Goal: Task Accomplishment & Management: Use online tool/utility

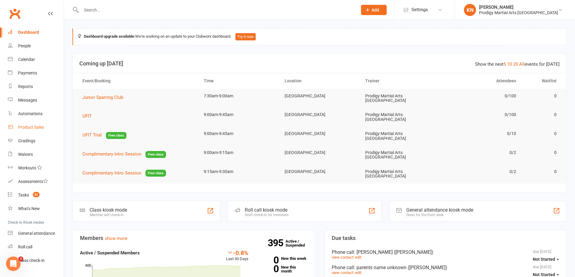
click at [43, 130] on div "Product Sales" at bounding box center [31, 127] width 26 height 5
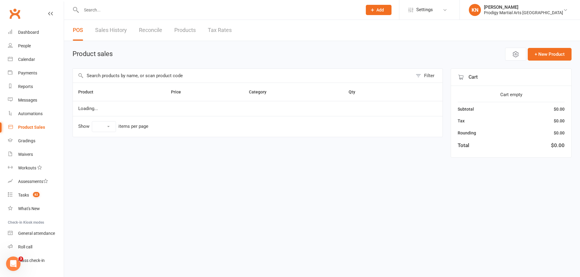
select select "10"
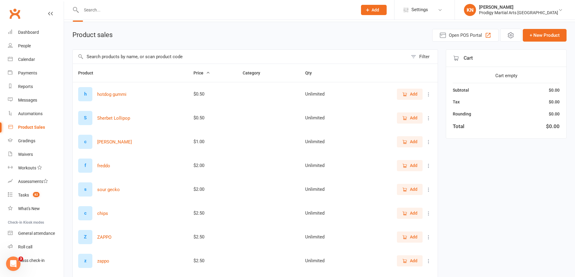
scroll to position [19, 0]
click at [163, 60] on input "text" at bounding box center [240, 57] width 335 height 14
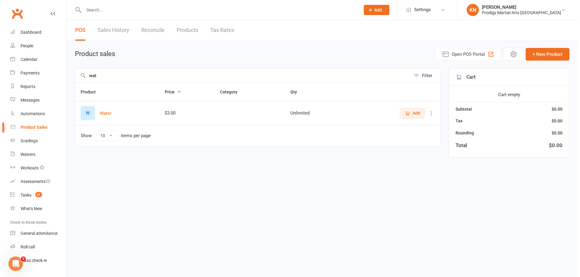
scroll to position [0, 0]
type input "wat"
click at [419, 110] on span "Add" at bounding box center [418, 113] width 8 height 7
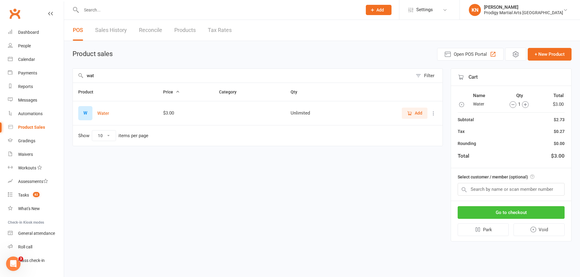
click at [497, 213] on button "Go to checkout" at bounding box center [510, 212] width 107 height 13
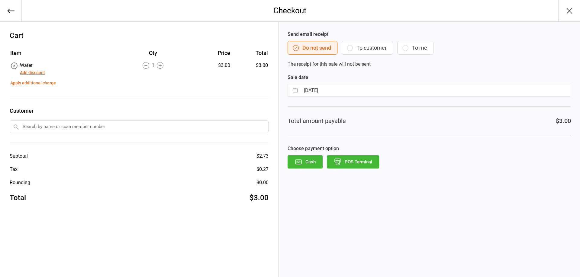
click at [203, 128] on input "text" at bounding box center [139, 126] width 259 height 13
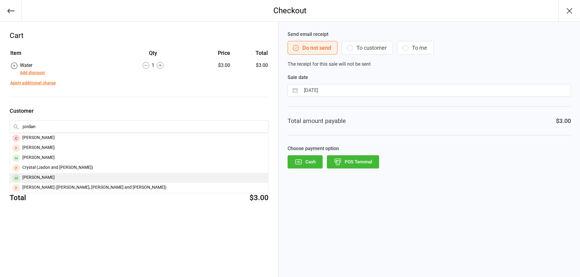
type input "jordan"
click at [59, 178] on div "Jordan Bantiles" at bounding box center [139, 178] width 258 height 10
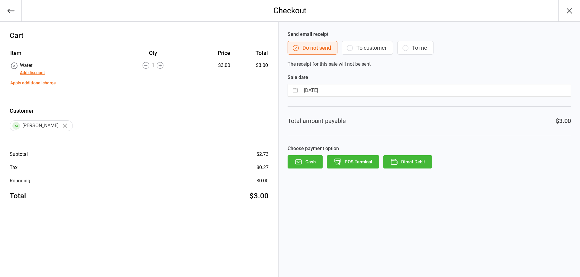
drag, startPoint x: 415, startPoint y: 162, endPoint x: 418, endPoint y: 154, distance: 8.7
click at [417, 158] on button "Direct Debit" at bounding box center [407, 161] width 49 height 13
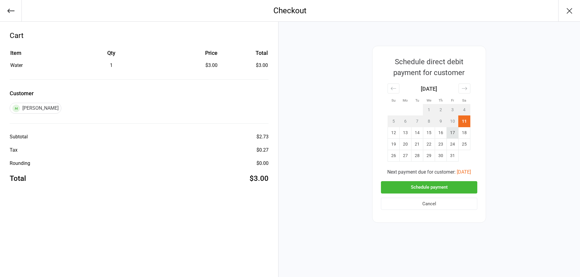
click at [452, 132] on td "17" at bounding box center [452, 132] width 12 height 11
click at [444, 186] on button "Schedule payment" at bounding box center [429, 187] width 96 height 12
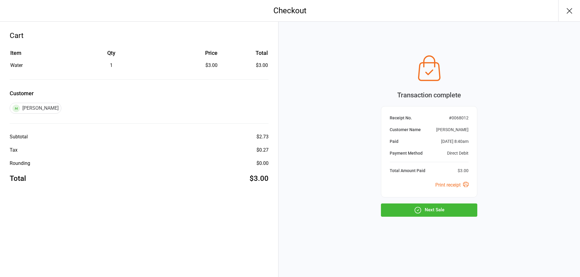
click at [438, 213] on button "Next Sale" at bounding box center [429, 210] width 96 height 13
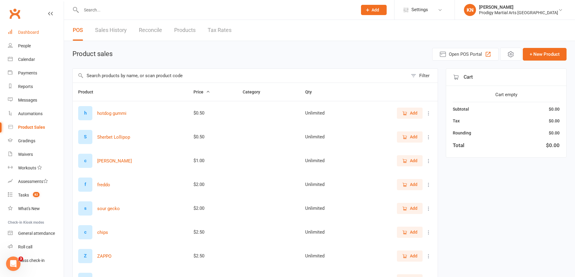
click at [29, 34] on div "Dashboard" at bounding box center [28, 32] width 21 height 5
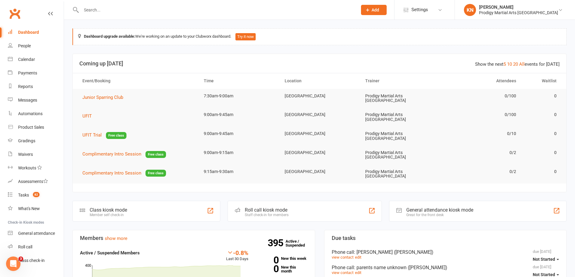
click at [183, 202] on div "Class kiosk mode Member self check-in" at bounding box center [146, 211] width 148 height 21
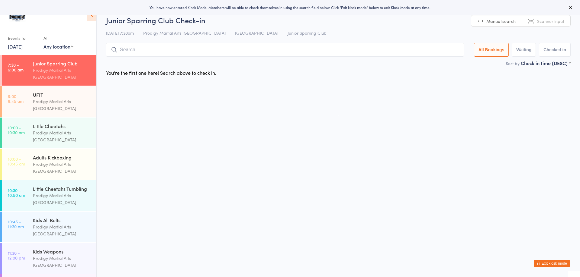
click at [541, 263] on button "Exit kiosk mode" at bounding box center [551, 263] width 36 height 7
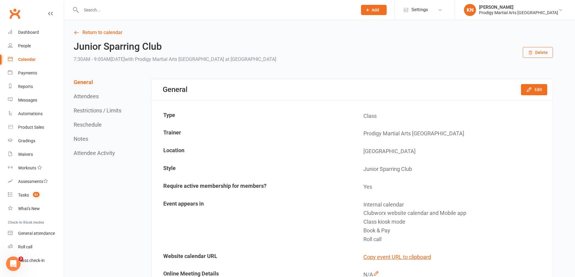
click at [168, 10] on input "text" at bounding box center [216, 10] width 274 height 8
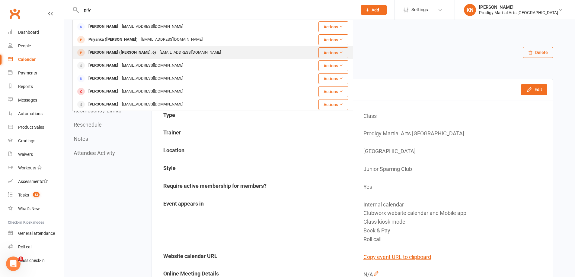
type input "priy"
click at [158, 54] on div "[EMAIL_ADDRESS][DOMAIN_NAME]" at bounding box center [190, 52] width 65 height 9
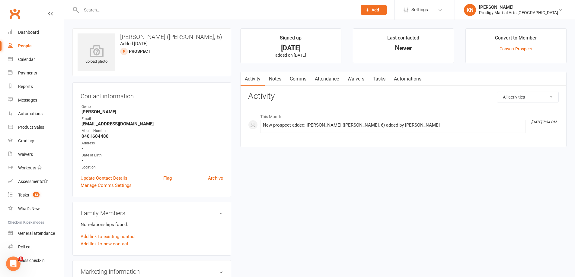
click at [276, 77] on link "Notes" at bounding box center [275, 79] width 21 height 14
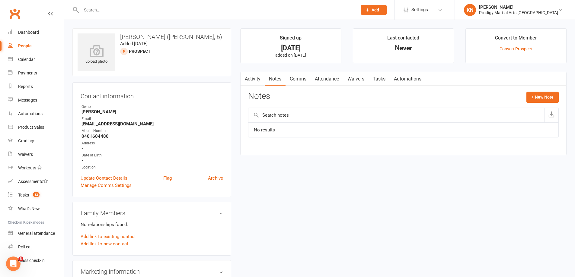
click at [292, 78] on link "Comms" at bounding box center [298, 79] width 25 height 14
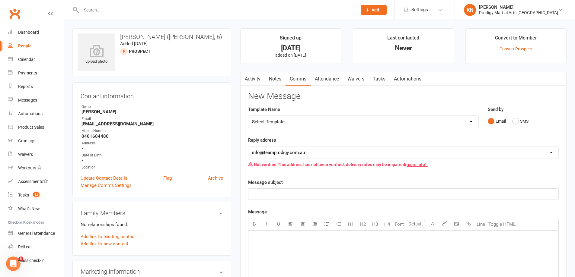
click at [346, 79] on link "Waivers" at bounding box center [355, 79] width 25 height 14
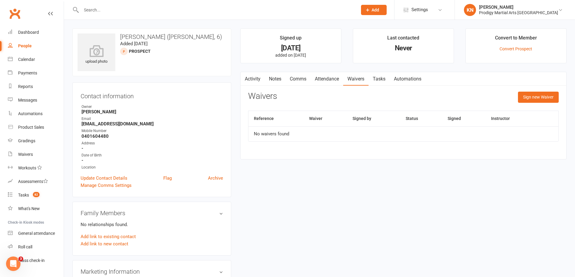
click at [328, 80] on link "Attendance" at bounding box center [327, 79] width 33 height 14
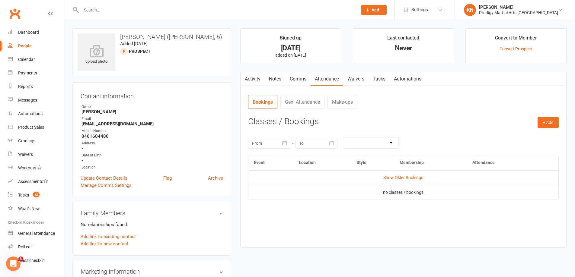
click at [382, 80] on link "Tasks" at bounding box center [379, 79] width 21 height 14
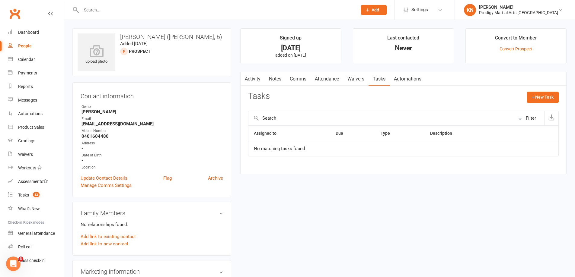
click at [403, 79] on link "Automations" at bounding box center [408, 79] width 36 height 14
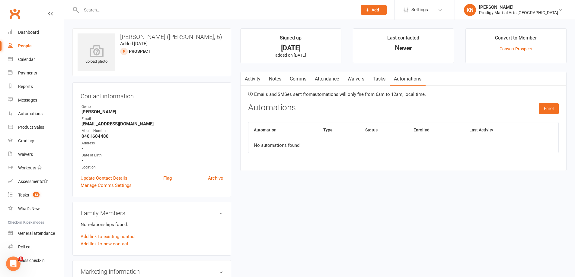
click at [255, 79] on link "Activity" at bounding box center [253, 79] width 24 height 14
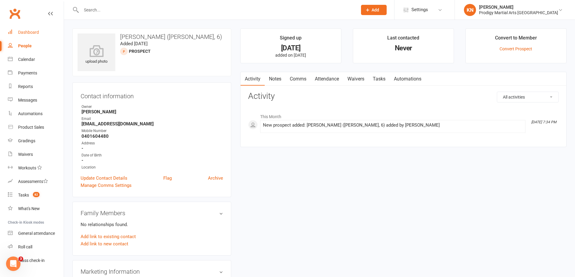
click at [14, 34] on link "Dashboard" at bounding box center [36, 33] width 56 height 14
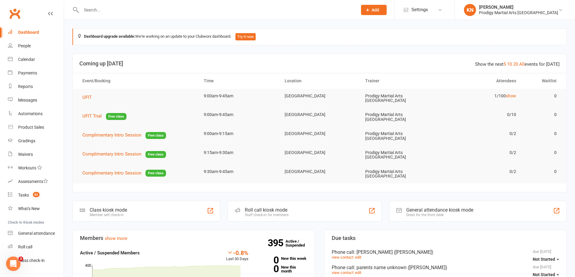
click at [134, 204] on div "Class kiosk mode Member self check-in" at bounding box center [146, 211] width 148 height 21
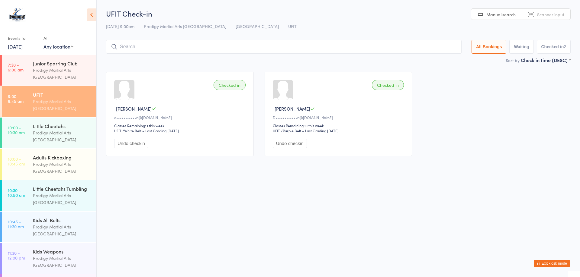
drag, startPoint x: 547, startPoint y: 266, endPoint x: 542, endPoint y: 269, distance: 5.2
click at [546, 267] on button "Exit kiosk mode" at bounding box center [551, 263] width 36 height 7
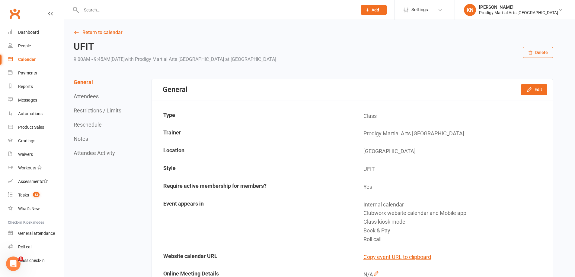
click at [110, 14] on div at bounding box center [212, 10] width 281 height 20
click at [111, 10] on input "text" at bounding box center [216, 10] width 274 height 8
click at [25, 33] on div "Dashboard" at bounding box center [28, 32] width 21 height 5
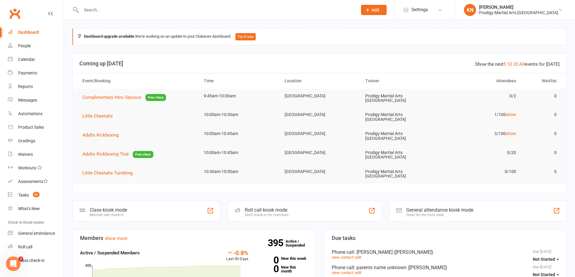
click at [116, 207] on div "Class kiosk mode" at bounding box center [108, 210] width 37 height 6
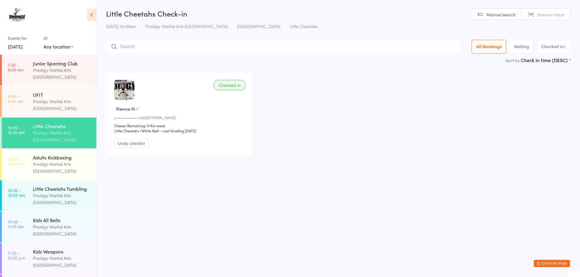
click at [73, 130] on div "Prodigy Martial Arts [GEOGRAPHIC_DATA]" at bounding box center [62, 137] width 58 height 14
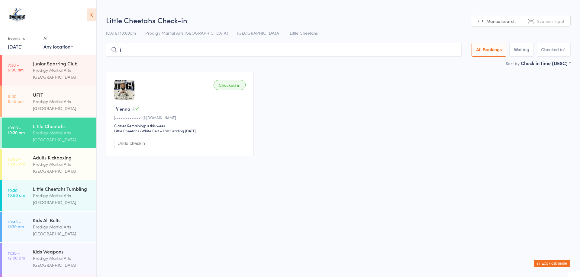
type input "je"
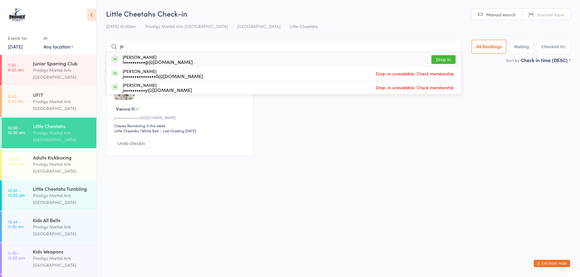
click at [450, 48] on input "je" at bounding box center [283, 47] width 355 height 14
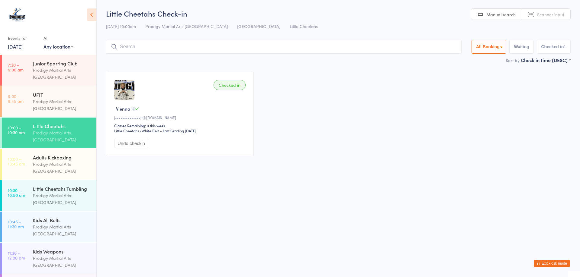
click at [333, 146] on div "Checked in Vienna H j••••••••••••••9@gmail.com Classes Remaining: 0 this week L…" at bounding box center [338, 113] width 475 height 95
click at [50, 123] on div "Little Cheetahs" at bounding box center [62, 126] width 58 height 7
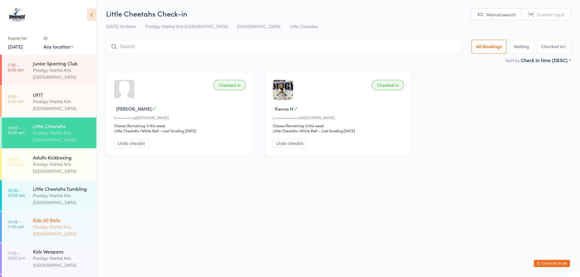
click at [78, 212] on div "Kids All Belts Prodigy Martial Arts Australia" at bounding box center [64, 227] width 63 height 31
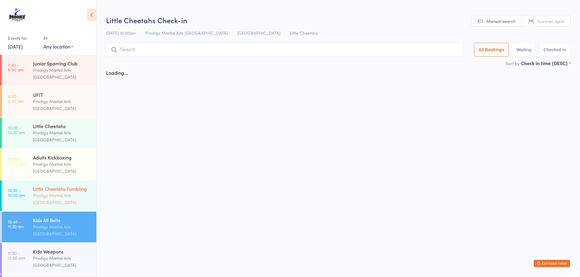
click at [77, 192] on div "Prodigy Martial Arts [GEOGRAPHIC_DATA]" at bounding box center [62, 199] width 58 height 14
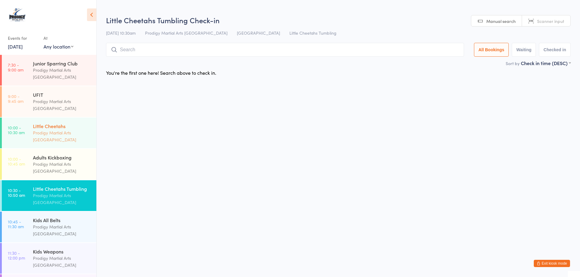
click at [44, 123] on div "Little Cheetahs" at bounding box center [62, 126] width 58 height 7
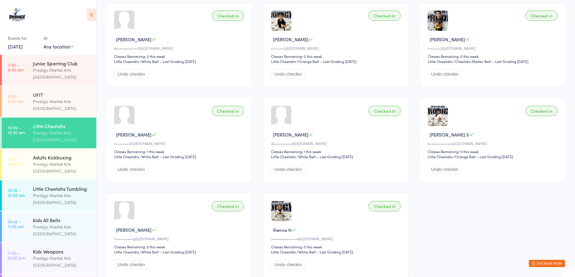
scroll to position [151, 0]
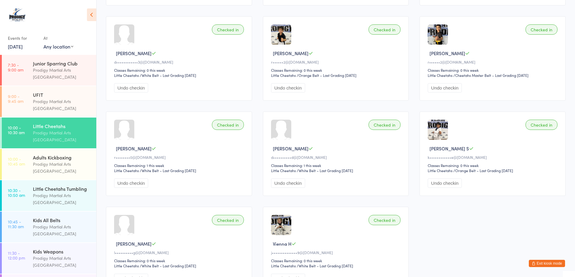
click at [136, 145] on div "Checked in Brian J r••••••••0@gmail.com Classes Remaining: 1 this week Little C…" at bounding box center [179, 154] width 146 height 85
click at [562, 267] on button "Exit kiosk mode" at bounding box center [547, 263] width 36 height 7
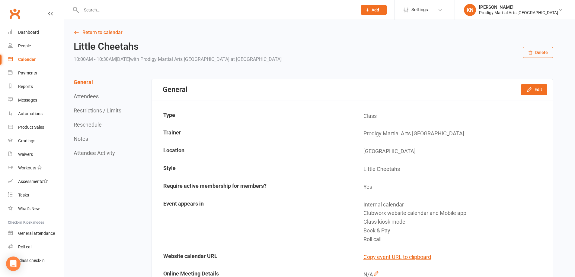
click at [236, 12] on input "text" at bounding box center [216, 10] width 274 height 8
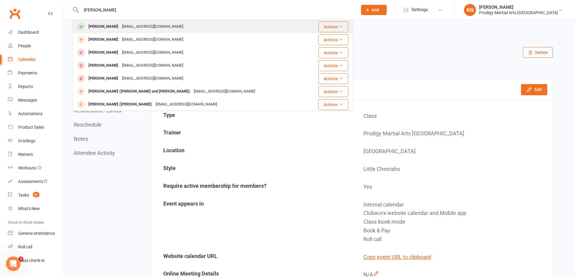
type input "jean"
click at [204, 24] on div "Jean Lee leec9.gaming@gmail.com" at bounding box center [191, 27] width 236 height 12
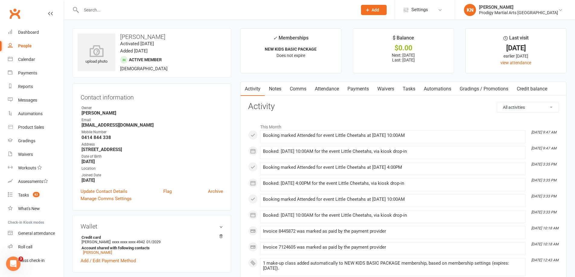
click at [323, 90] on link "Attendance" at bounding box center [327, 89] width 33 height 14
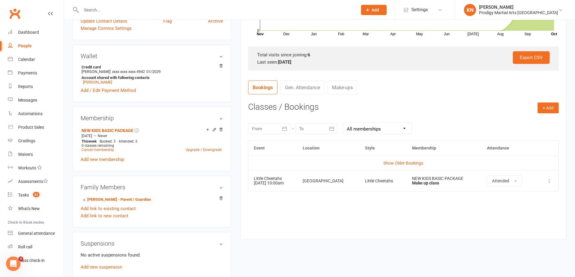
scroll to position [181, 0]
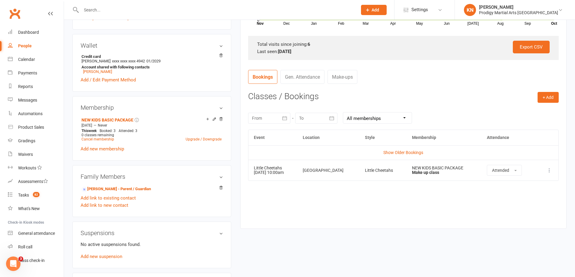
click at [342, 72] on link "Make-ups" at bounding box center [343, 77] width 30 height 14
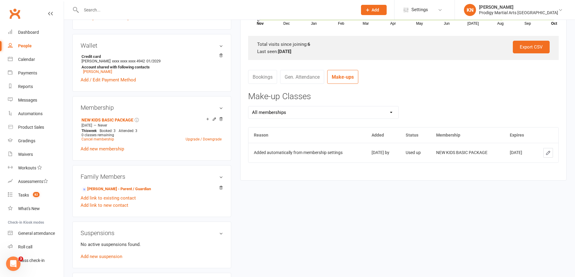
scroll to position [151, 0]
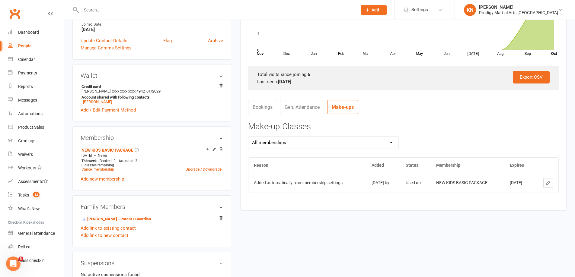
click at [270, 106] on link "Bookings" at bounding box center [262, 107] width 29 height 14
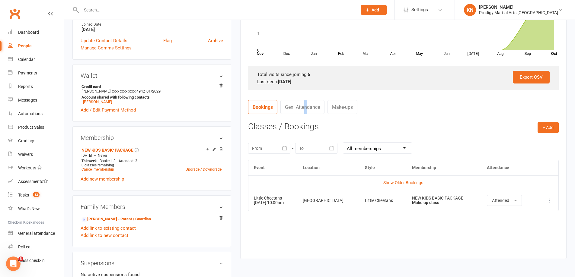
click at [305, 107] on link "Gen. Attendance" at bounding box center [302, 107] width 44 height 14
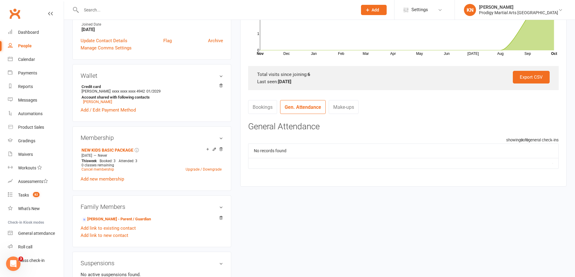
click at [345, 114] on link "Make-ups" at bounding box center [344, 107] width 30 height 14
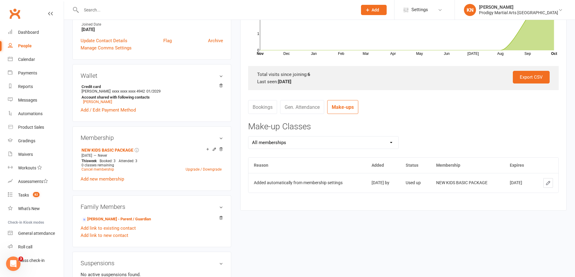
click at [546, 183] on icon at bounding box center [548, 183] width 5 height 5
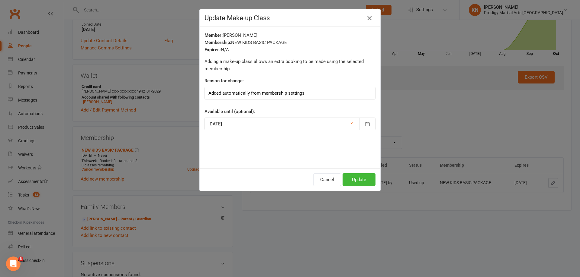
click at [371, 18] on button "button" at bounding box center [369, 18] width 10 height 10
